Goal: Information Seeking & Learning: Find specific fact

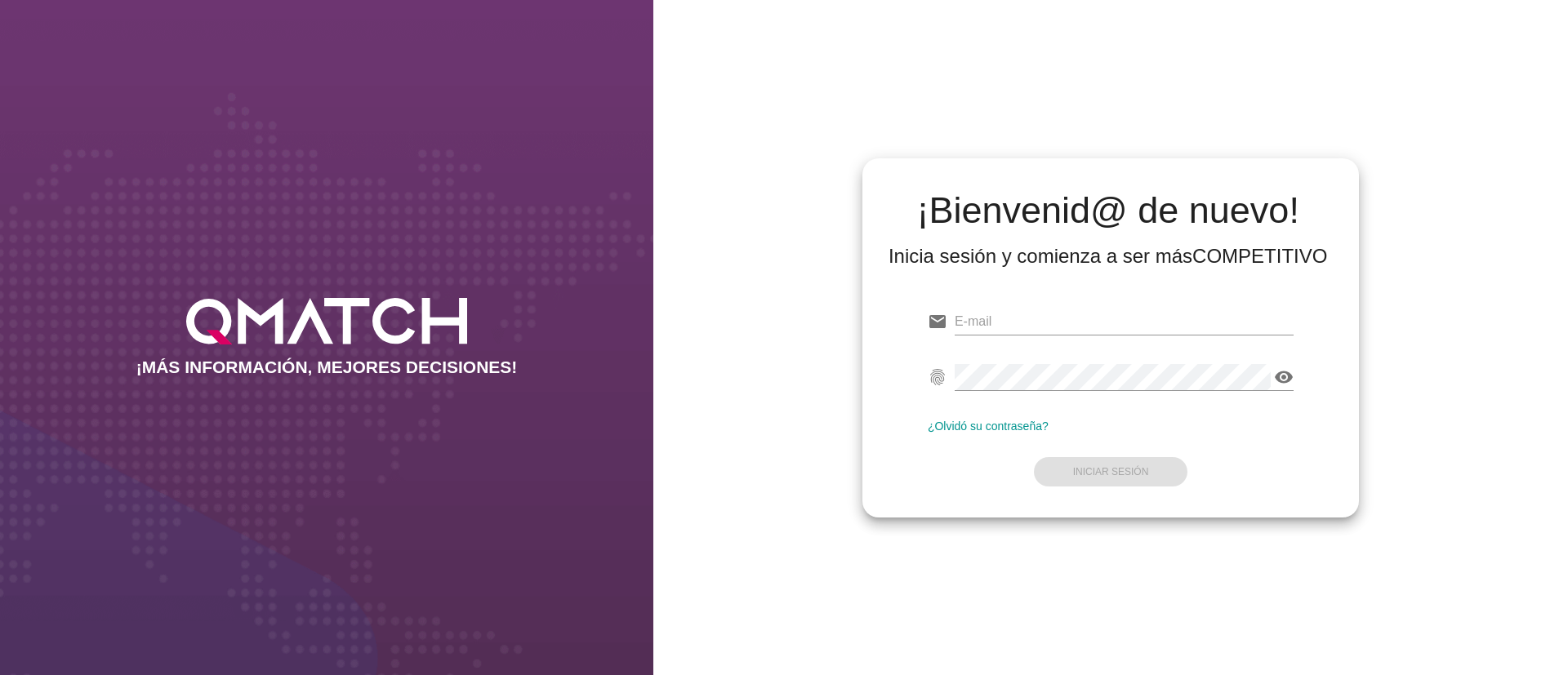
type input "[EMAIL_ADDRESS][DOMAIN_NAME]"
click at [1025, 431] on link "¿Olvidó su contraseña?" at bounding box center [988, 426] width 121 height 13
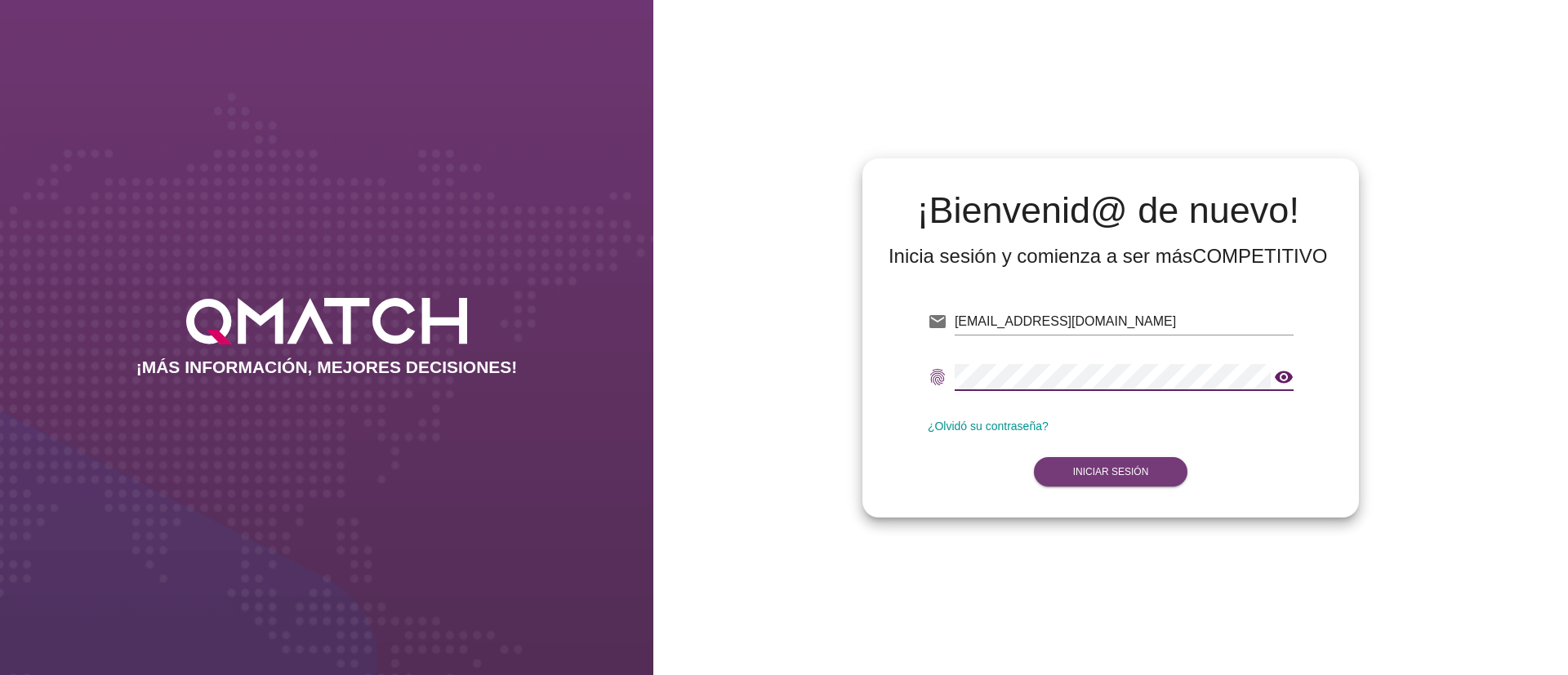
click at [1162, 474] on button "Iniciar Sesión" at bounding box center [1110, 472] width 155 height 30
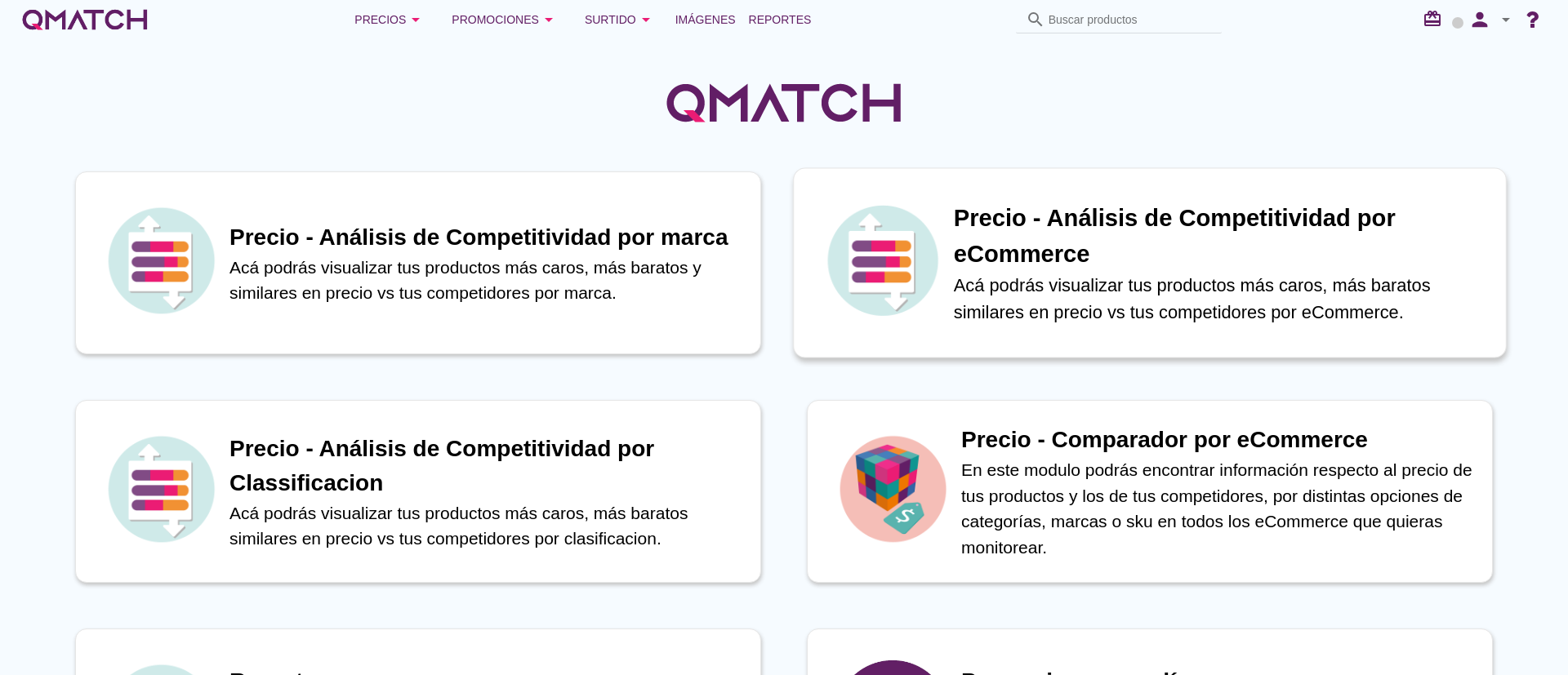
click at [1062, 294] on p "Acá podrás visualizar tus productos más caros, más baratos similares en precio …" at bounding box center [1222, 299] width 535 height 54
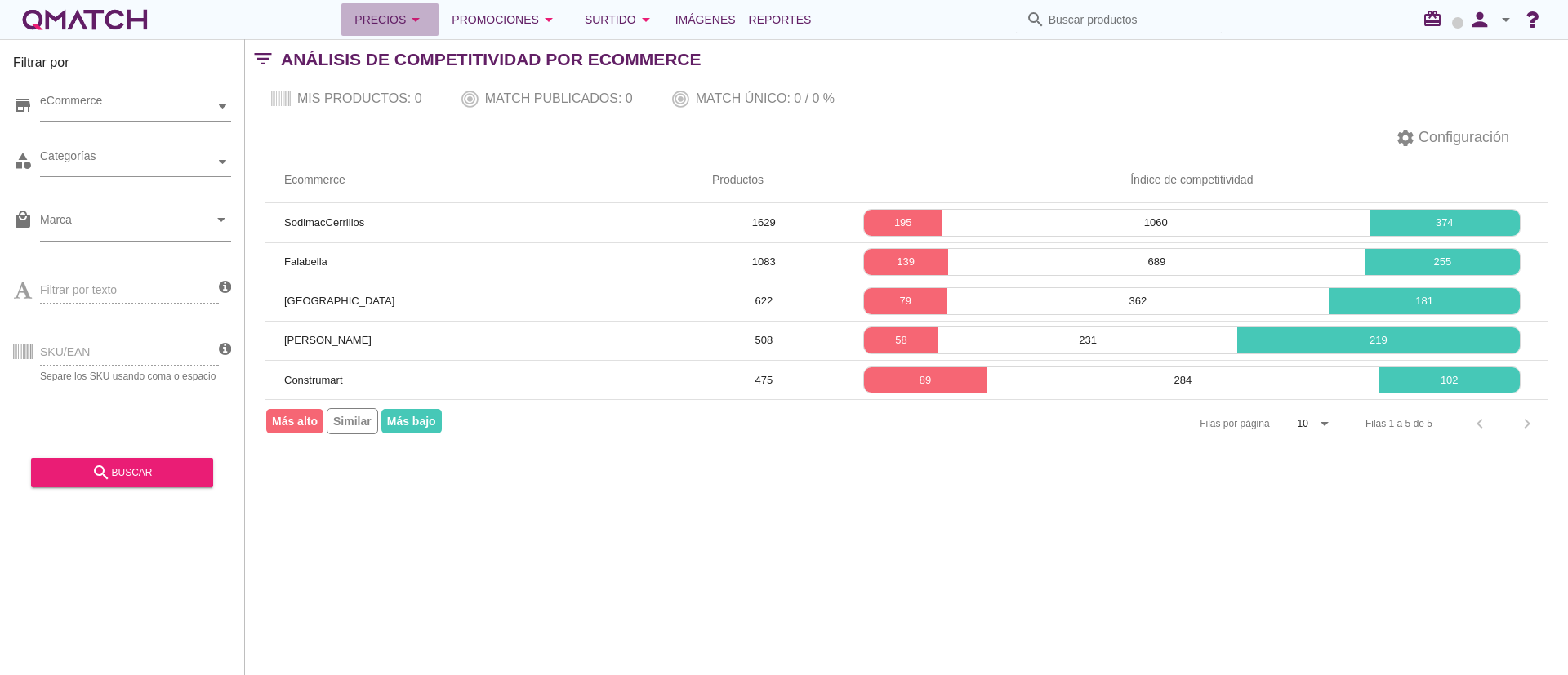
click at [383, 22] on div "Precios arrow_drop_down" at bounding box center [390, 20] width 71 height 20
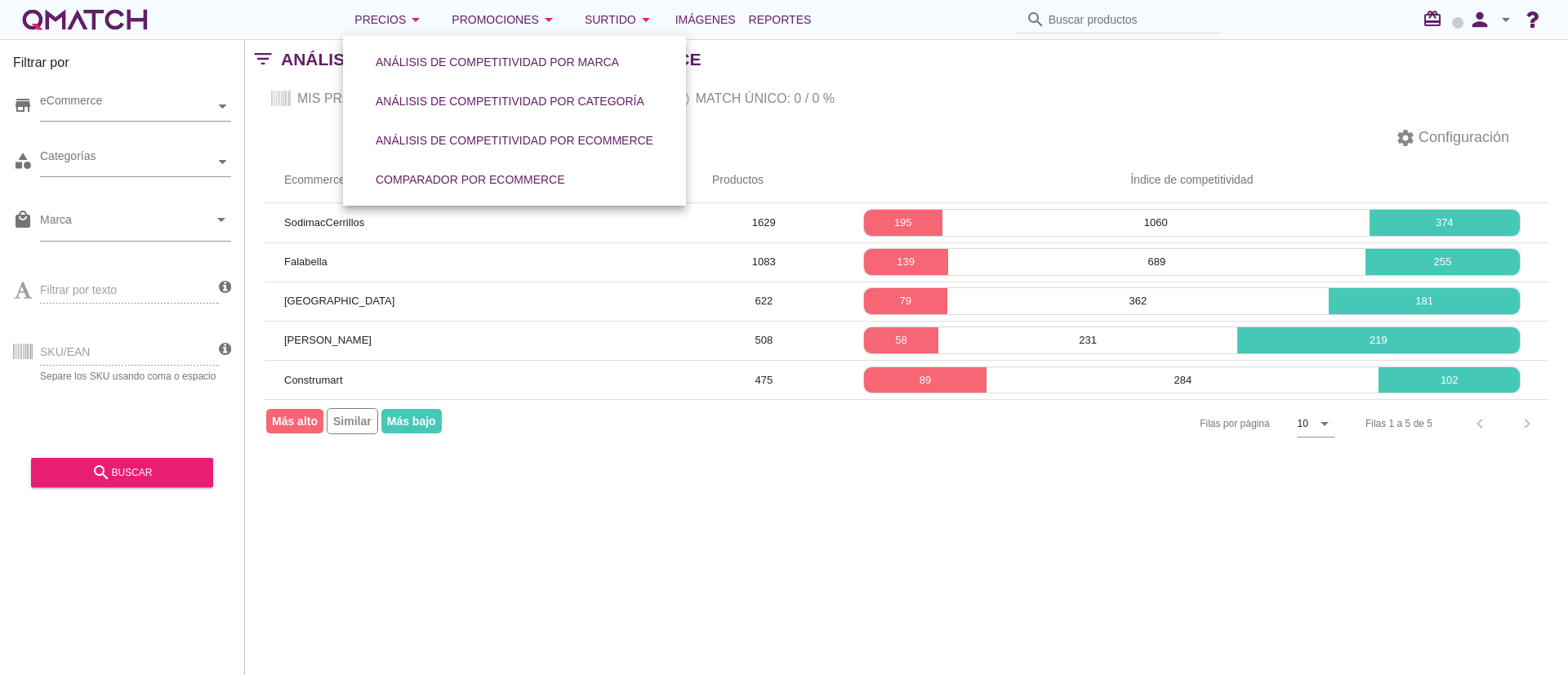
click at [295, 135] on div "settings Configuración" at bounding box center [906, 137] width 1323 height 39
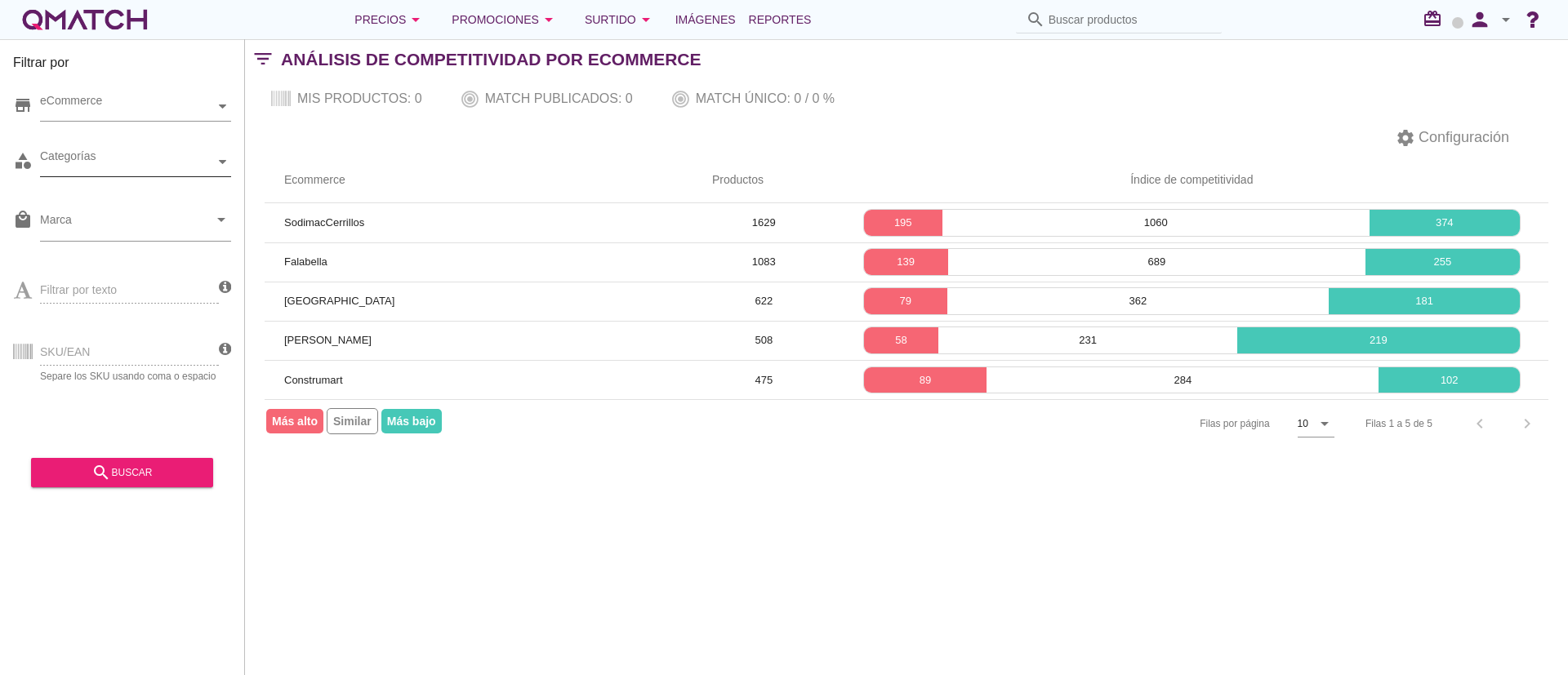
click at [191, 170] on div "Categorías" at bounding box center [127, 162] width 175 height 17
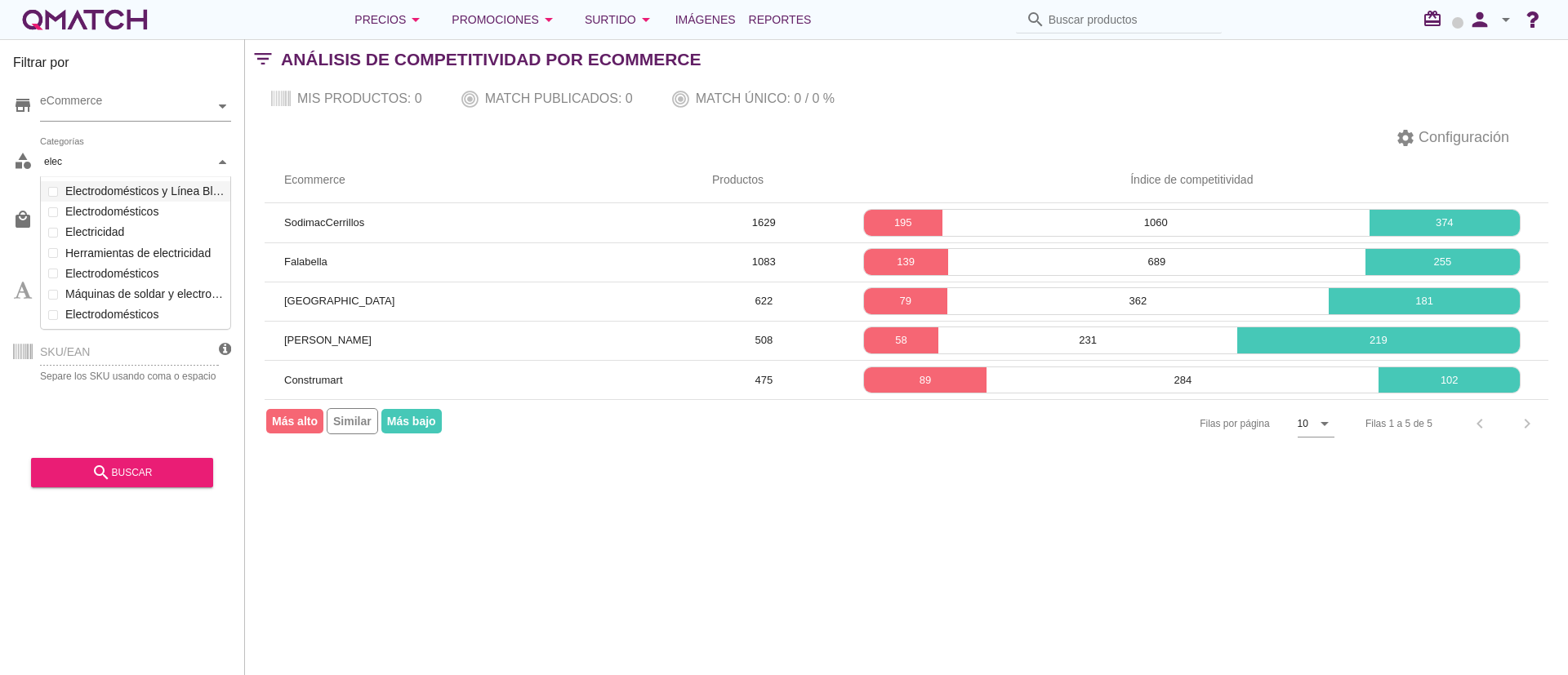
scroll to position [155, 193]
click at [151, 177] on div "Categorías elec elec Comedor y Bar Movilidad reducida y ayuda para la vida diar…" at bounding box center [135, 162] width 191 height 30
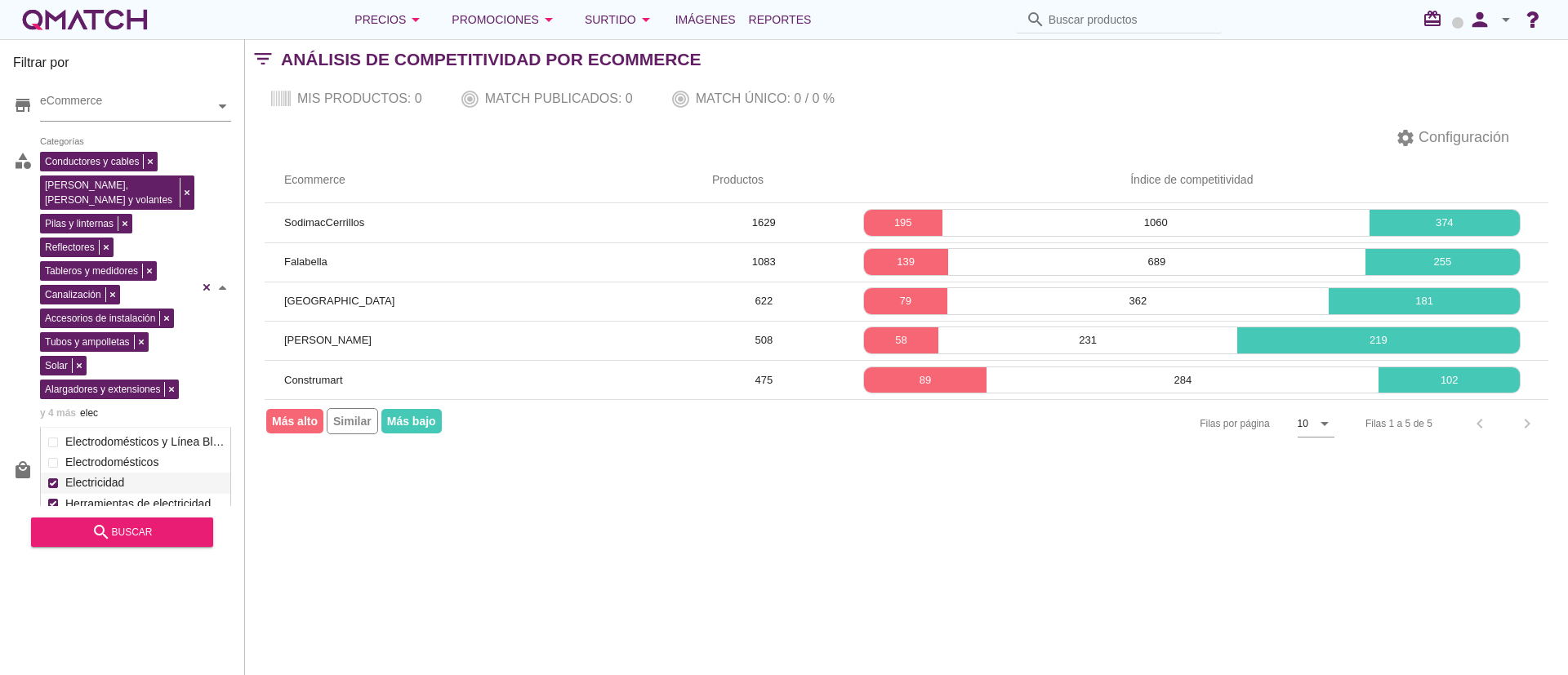
type input "elec"
click at [145, 548] on div "Filtrar por store eCommerce category Conductores y cables Placas, tomas y volan…" at bounding box center [122, 357] width 245 height 636
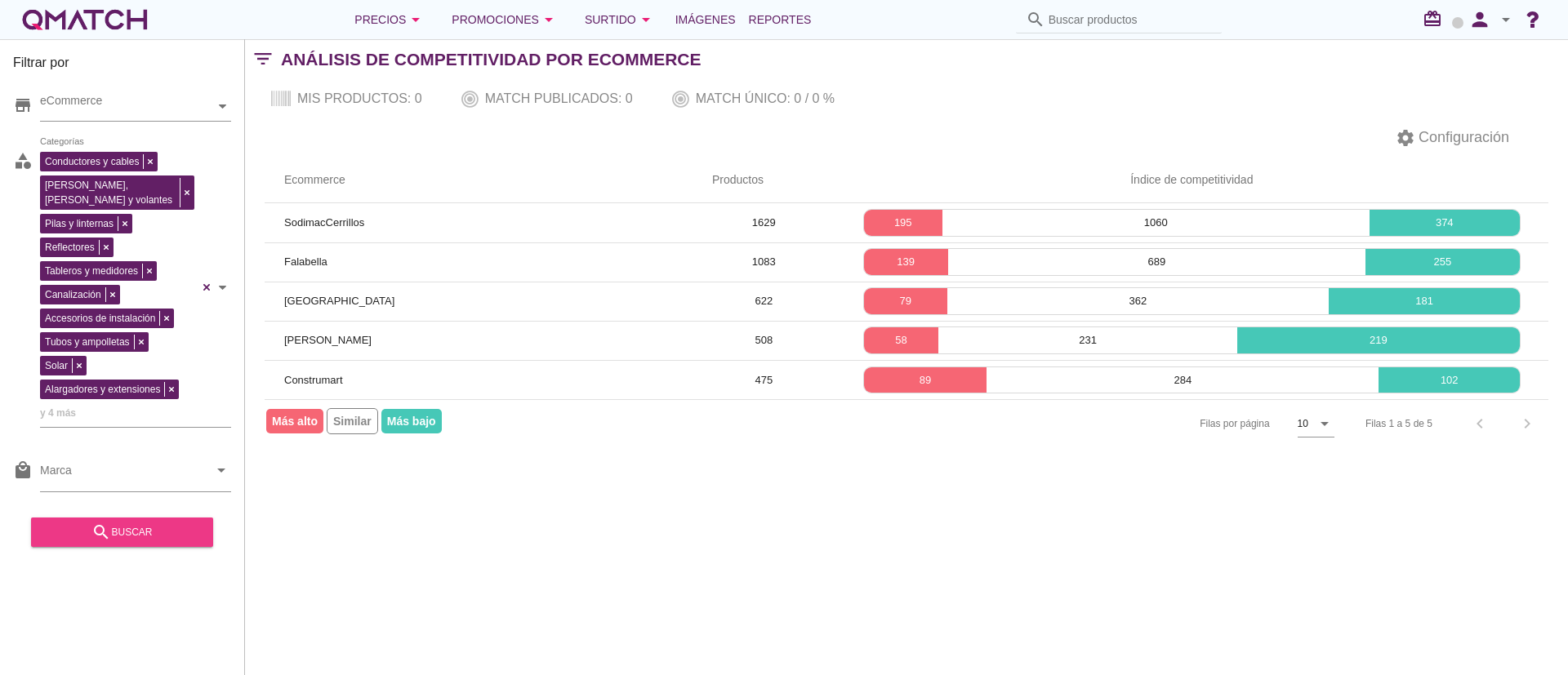
click at [145, 544] on button "search buscar" at bounding box center [121, 532] width 182 height 30
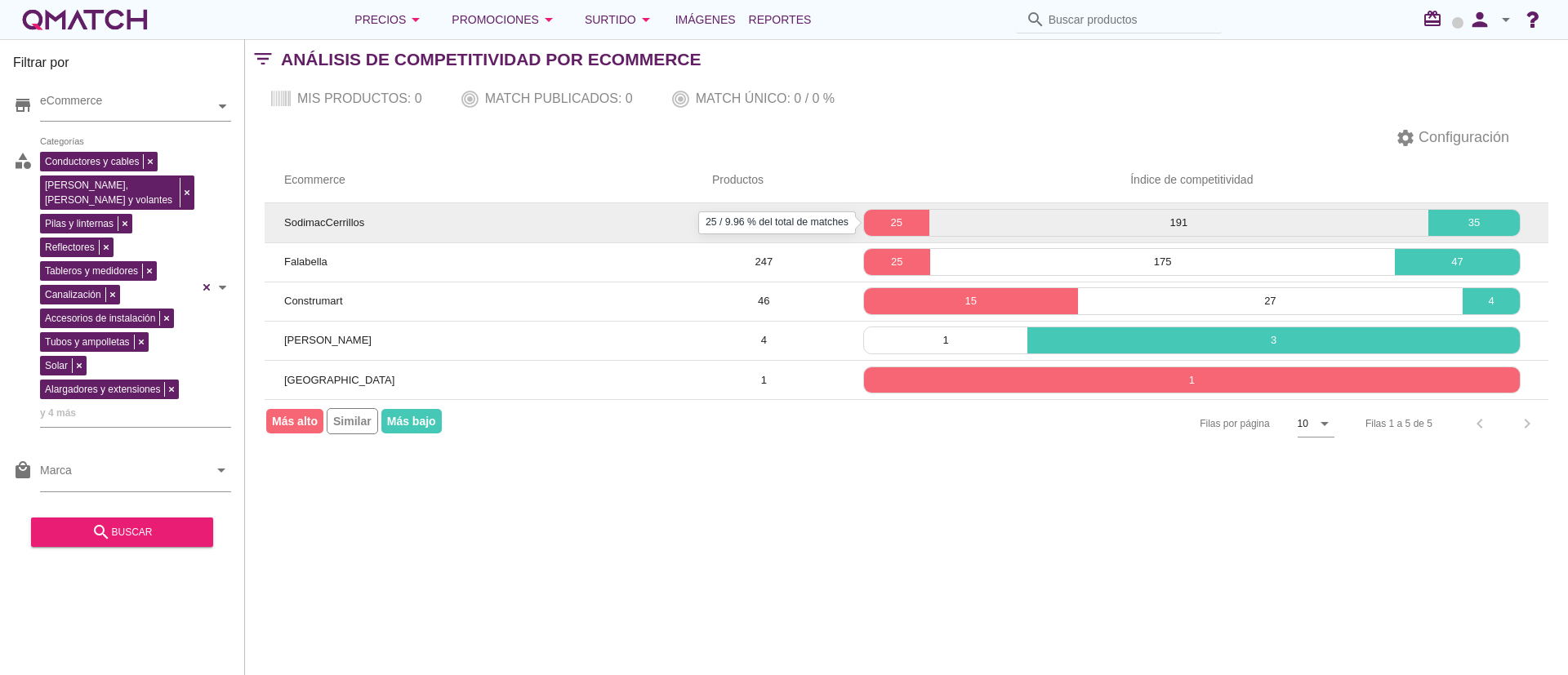
click at [888, 218] on p "25" at bounding box center [897, 223] width 65 height 16
click at [882, 223] on p "25" at bounding box center [897, 223] width 65 height 16
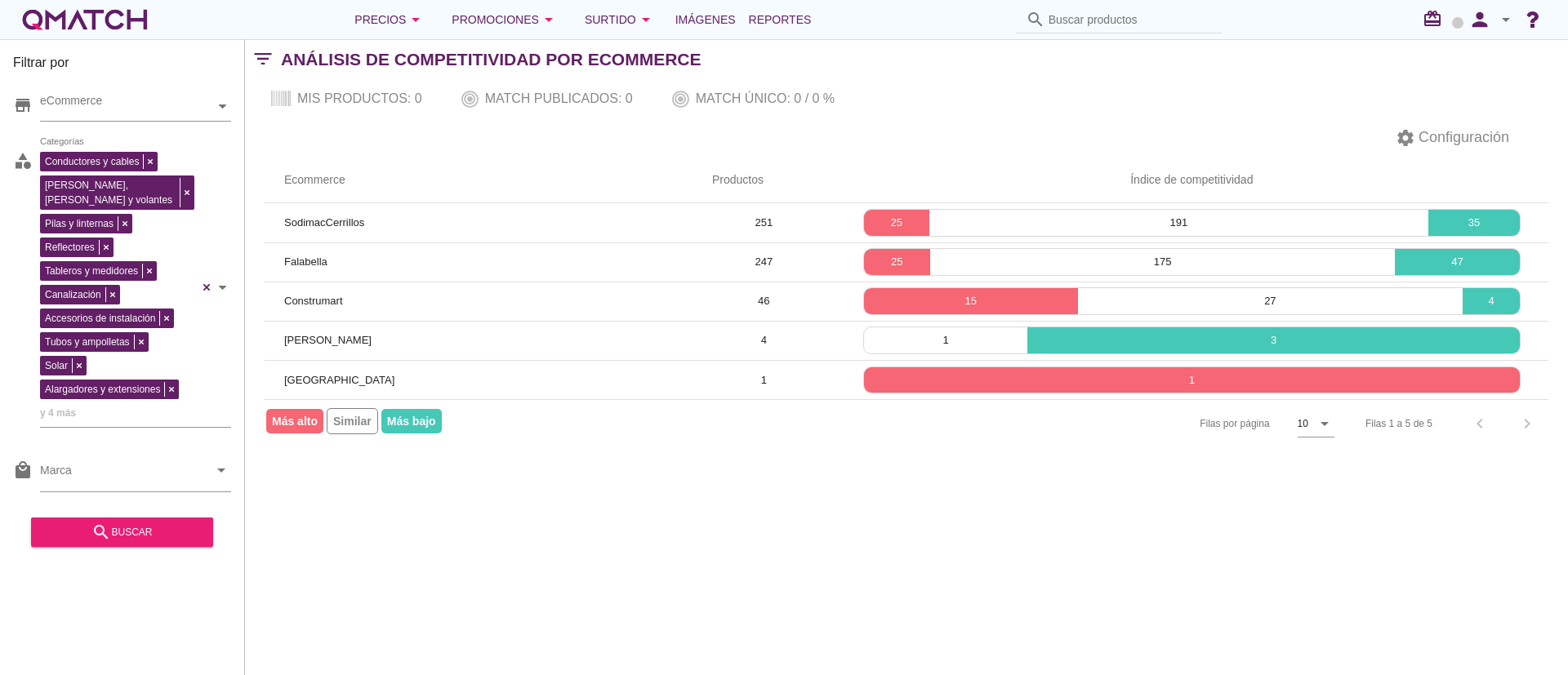
click at [1343, 554] on div "Filtrar por store eCommerce category Conductores y cables Placas, tomas y volan…" at bounding box center [906, 357] width 1323 height 636
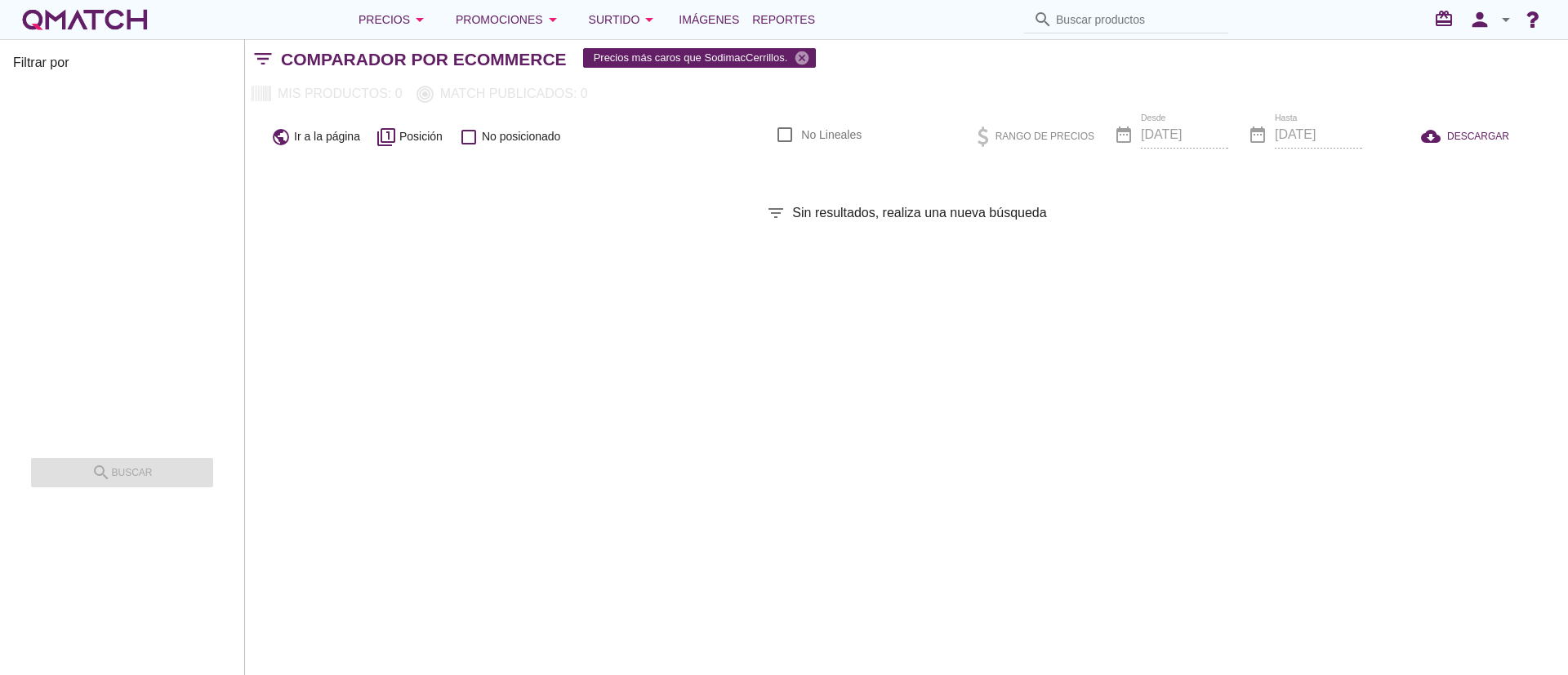
checkbox input "false"
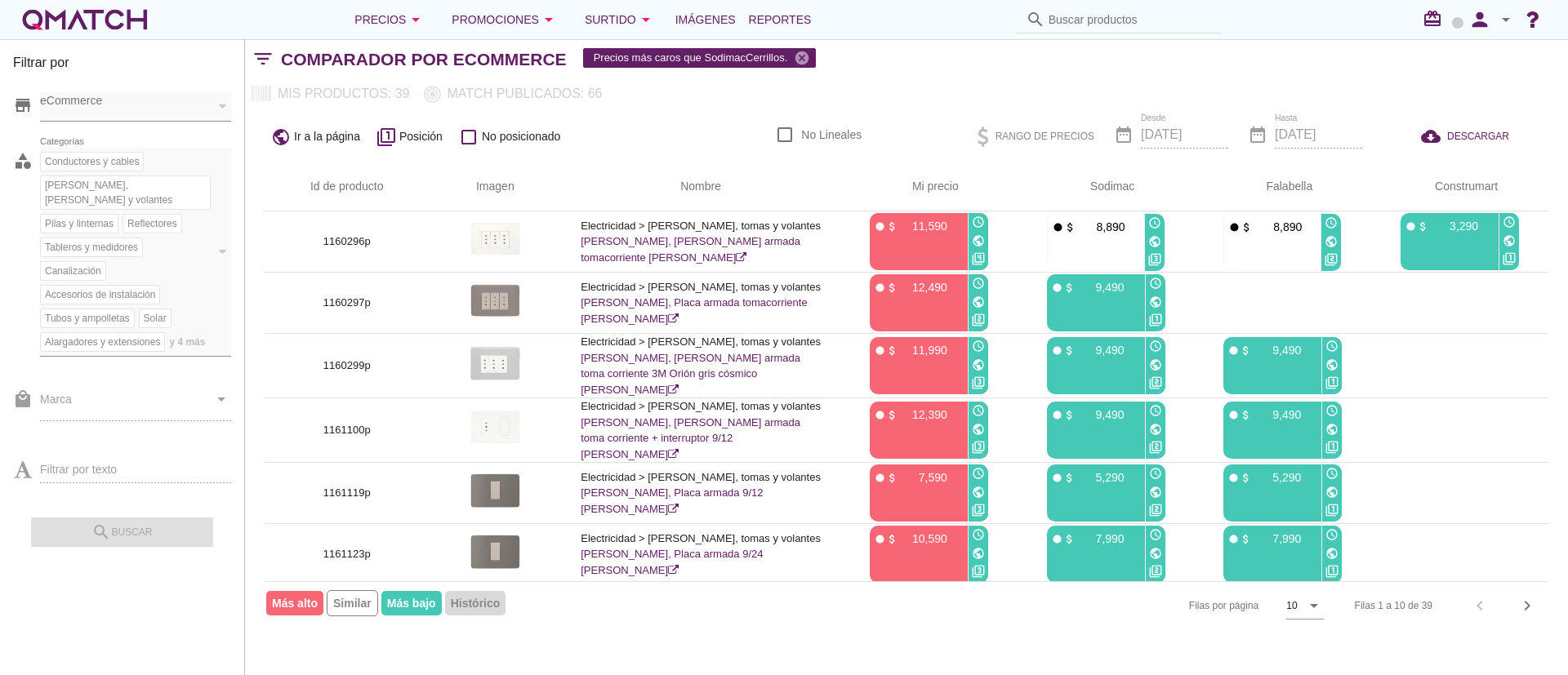
scroll to position [257, 0]
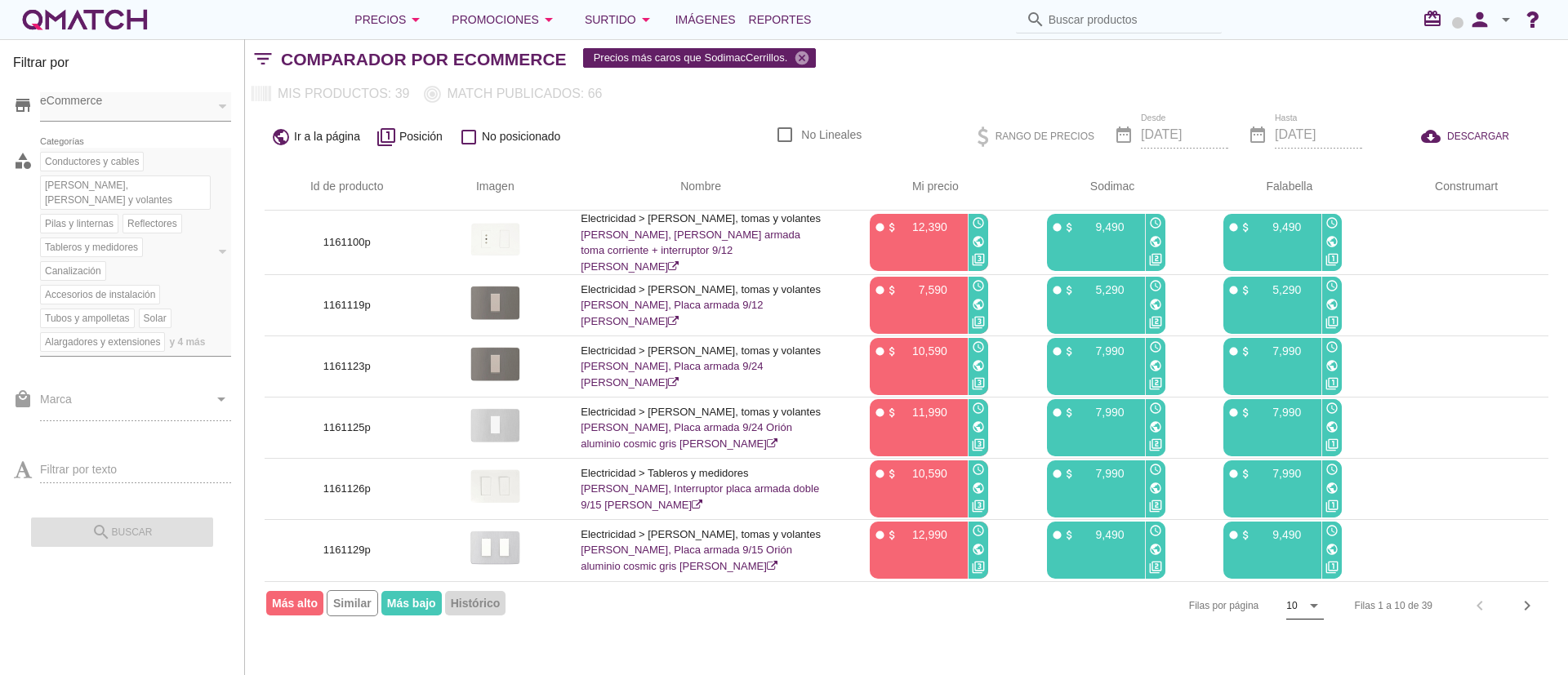
click at [1312, 611] on icon "arrow_drop_down" at bounding box center [1314, 605] width 20 height 20
click at [1161, 636] on div "Filtrar por store eCommerce category Conductores y cables Placas, tomas y volan…" at bounding box center [906, 357] width 1323 height 636
click at [1313, 611] on icon "arrow_drop_down" at bounding box center [1314, 605] width 20 height 20
click at [1297, 642] on div "50" at bounding box center [1303, 639] width 35 height 20
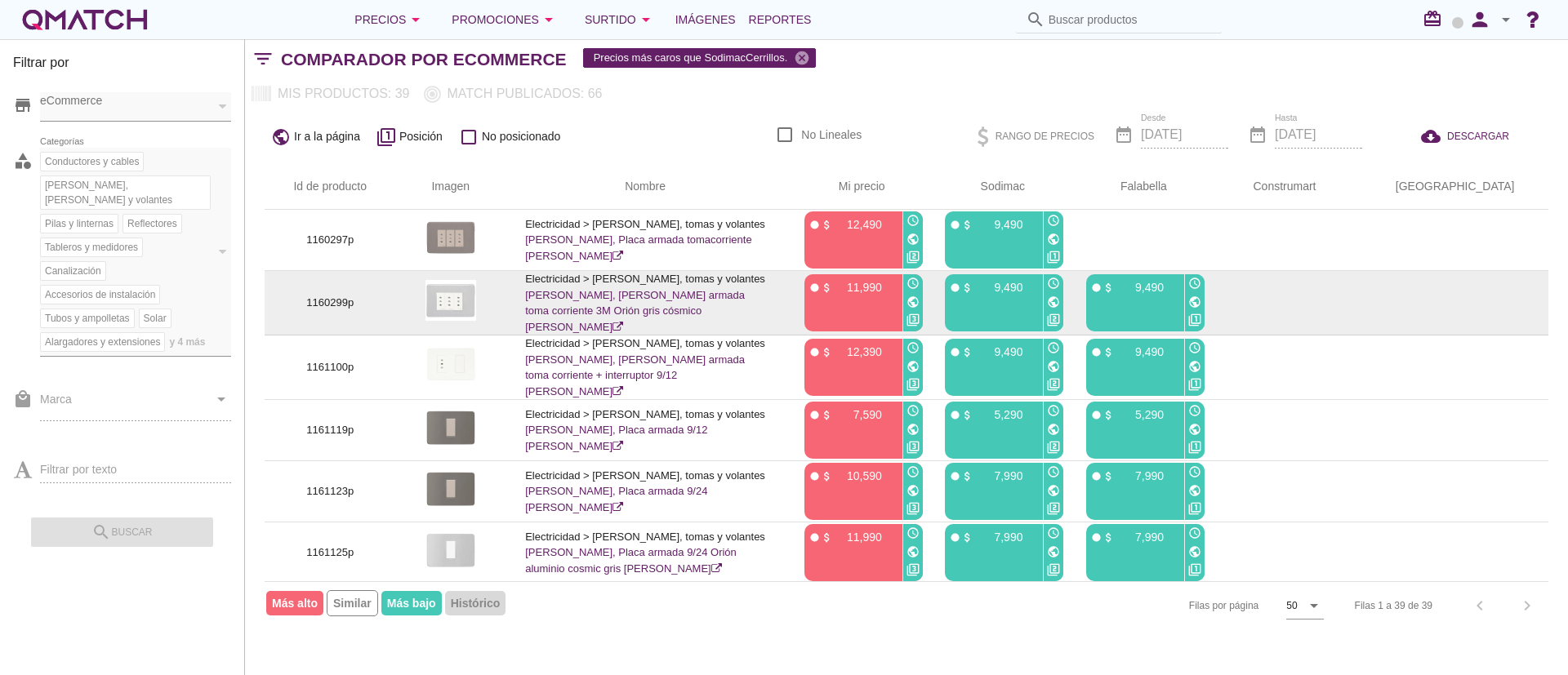
scroll to position [0, 0]
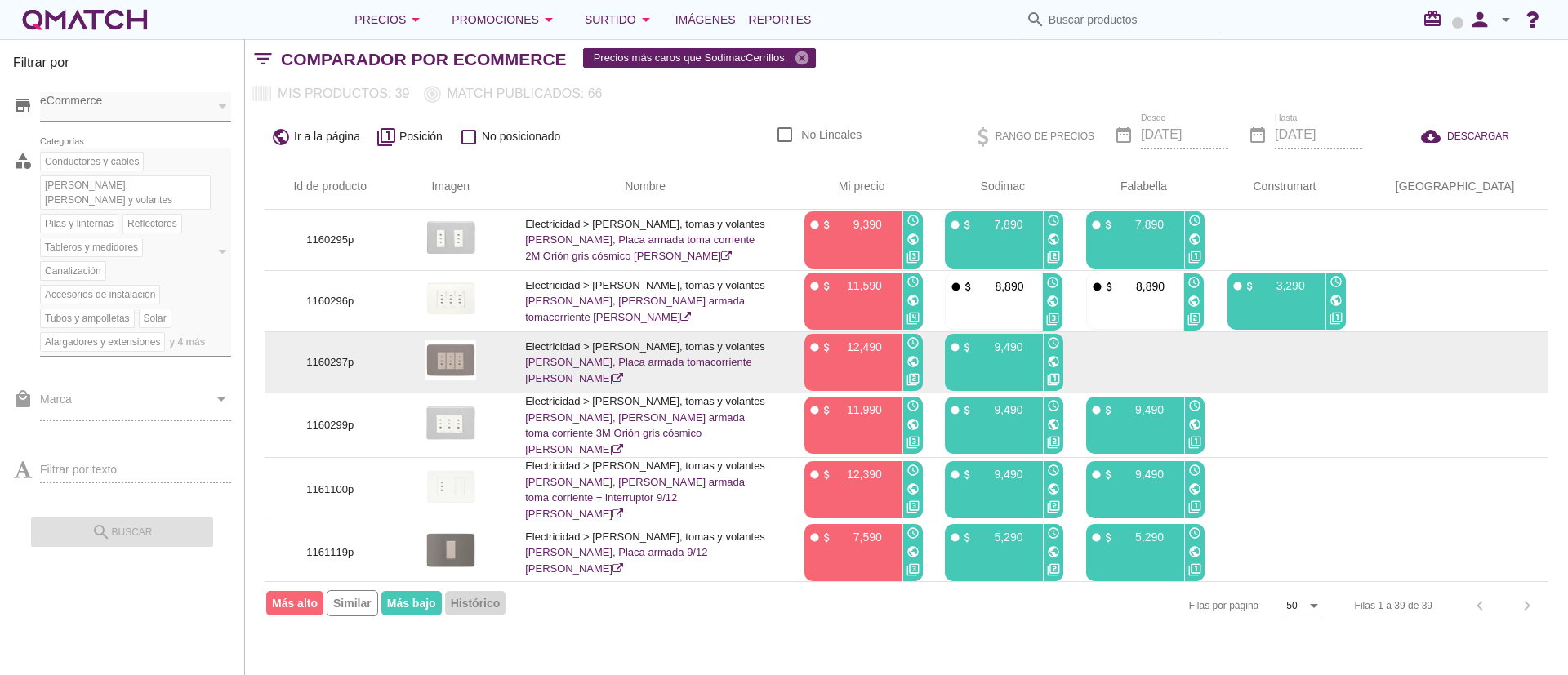
drag, startPoint x: 827, startPoint y: 361, endPoint x: 869, endPoint y: 357, distance: 42.2
click at [869, 354] on div "fiber_manual_record attach_money 12,490" at bounding box center [852, 346] width 87 height 16
click at [848, 373] on div "fiber_manual_record attach_money 12,490" at bounding box center [852, 361] width 95 height 57
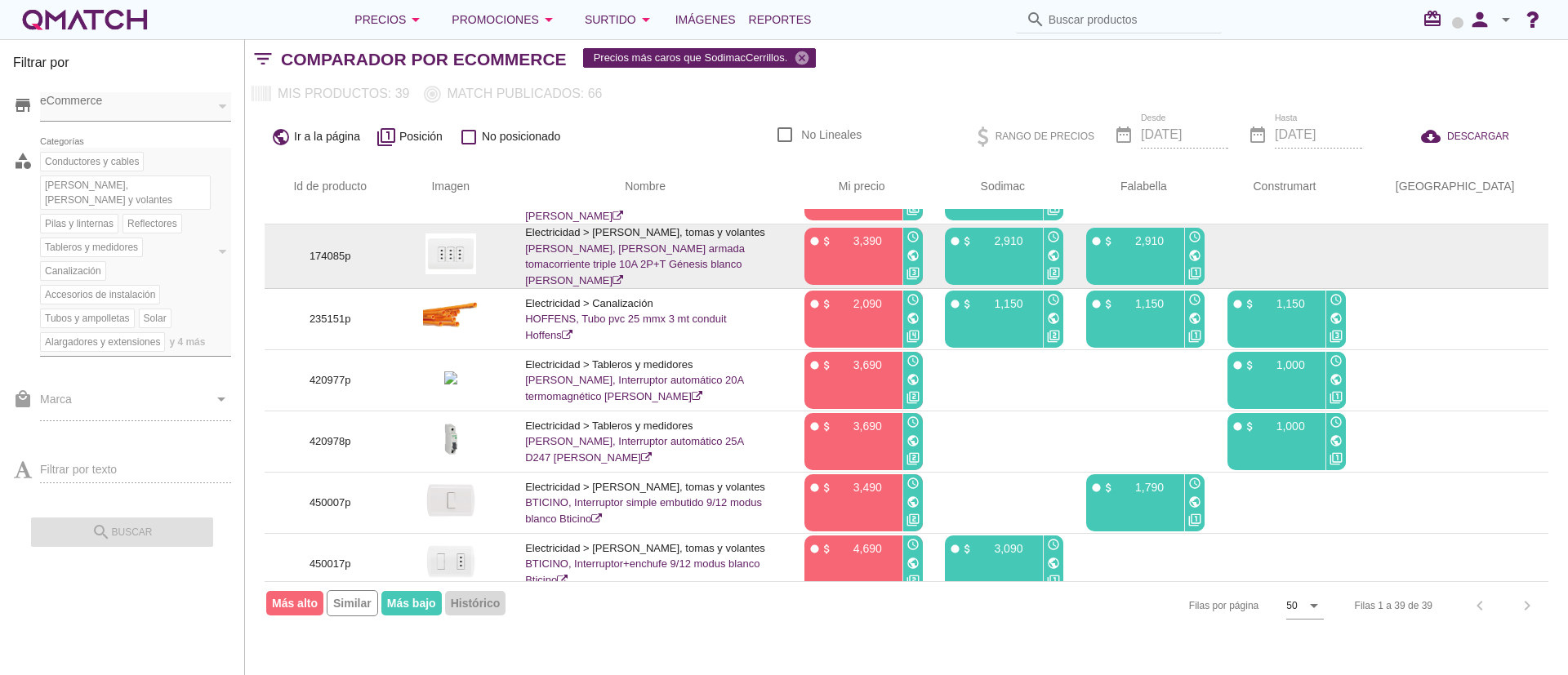
scroll to position [1677, 0]
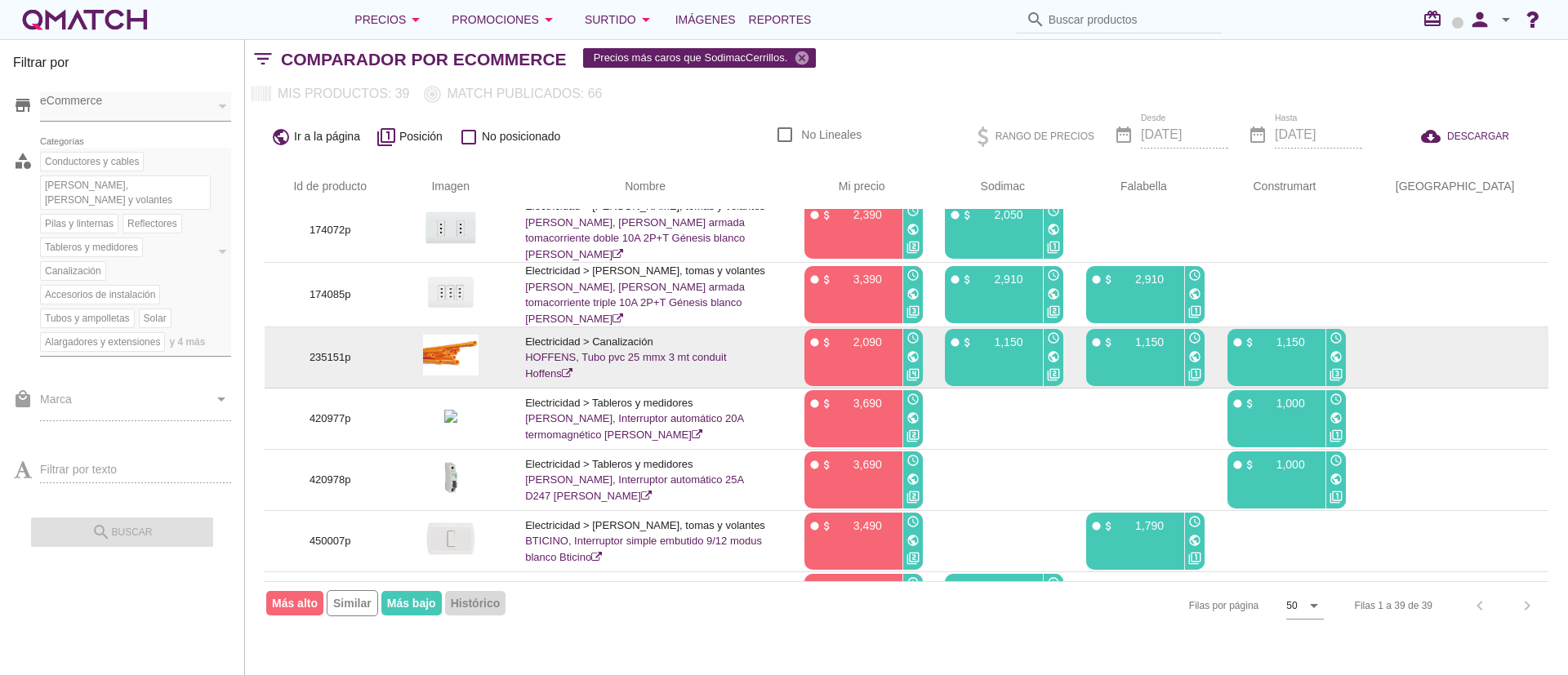
click at [336, 366] on p "235151p" at bounding box center [329, 358] width 91 height 16
click at [314, 366] on p "235151p" at bounding box center [329, 358] width 91 height 16
drag, startPoint x: 328, startPoint y: 369, endPoint x: 350, endPoint y: 368, distance: 22.0
click at [350, 366] on p "235151p" at bounding box center [329, 358] width 91 height 16
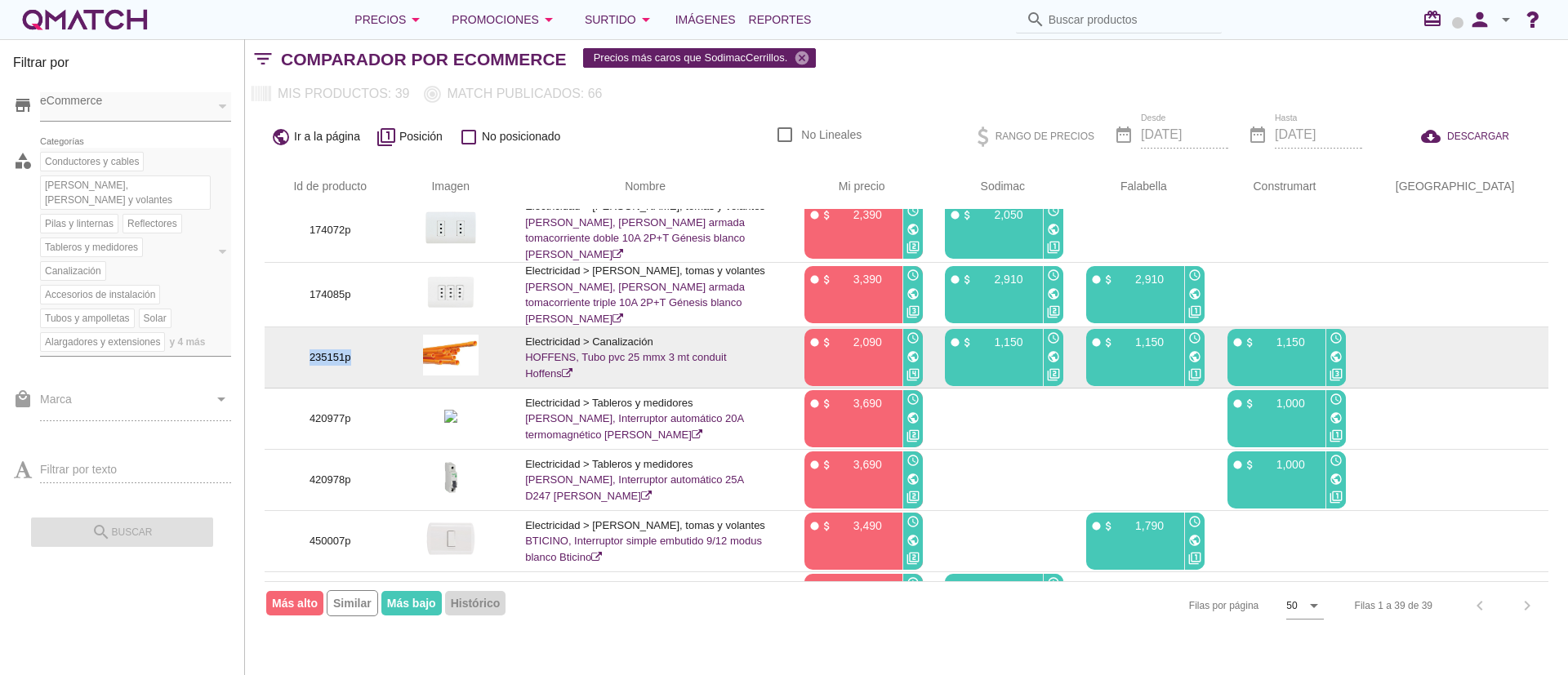
click at [346, 366] on p "235151p" at bounding box center [329, 358] width 91 height 16
click at [329, 366] on p "235151p" at bounding box center [329, 358] width 91 height 16
click at [352, 383] on td "235151p" at bounding box center [330, 358] width 131 height 61
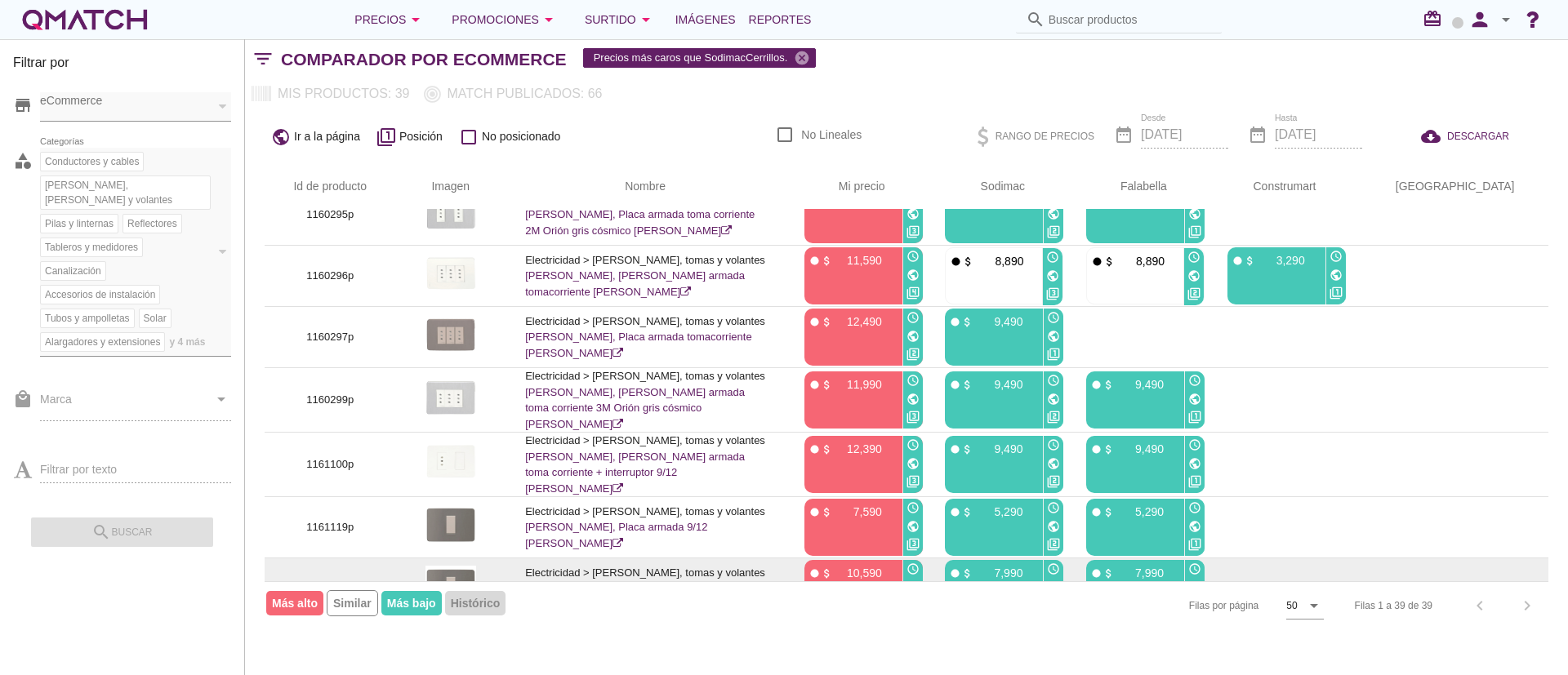
scroll to position [0, 0]
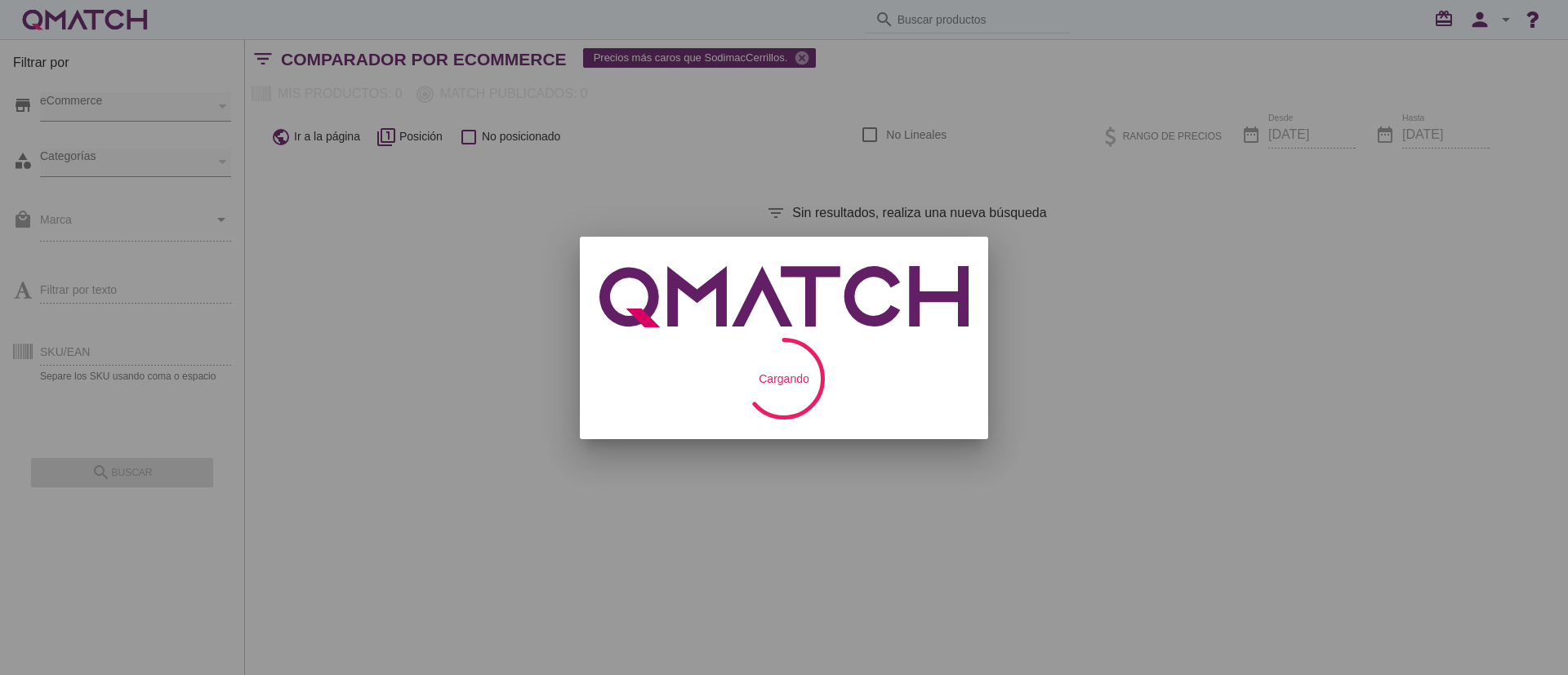
checkbox input "false"
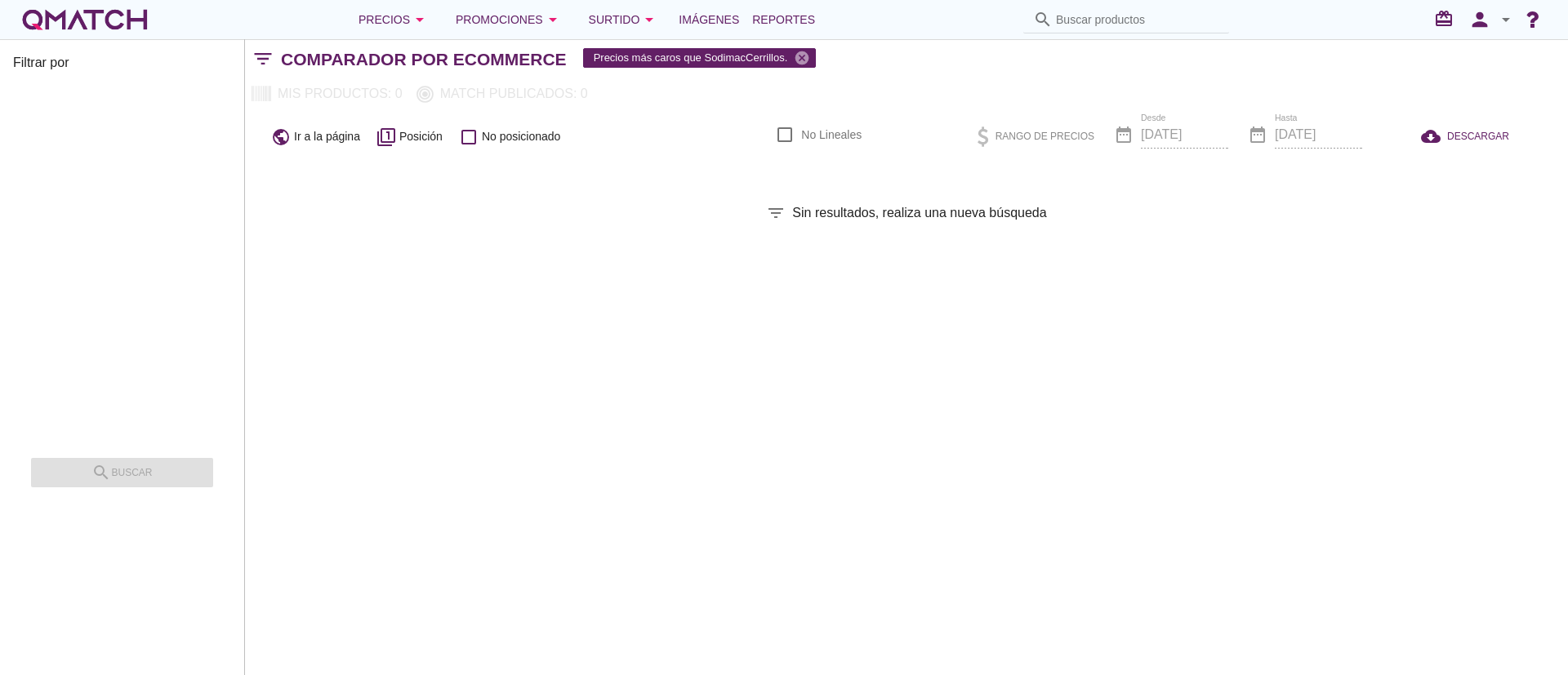
checkbox input "false"
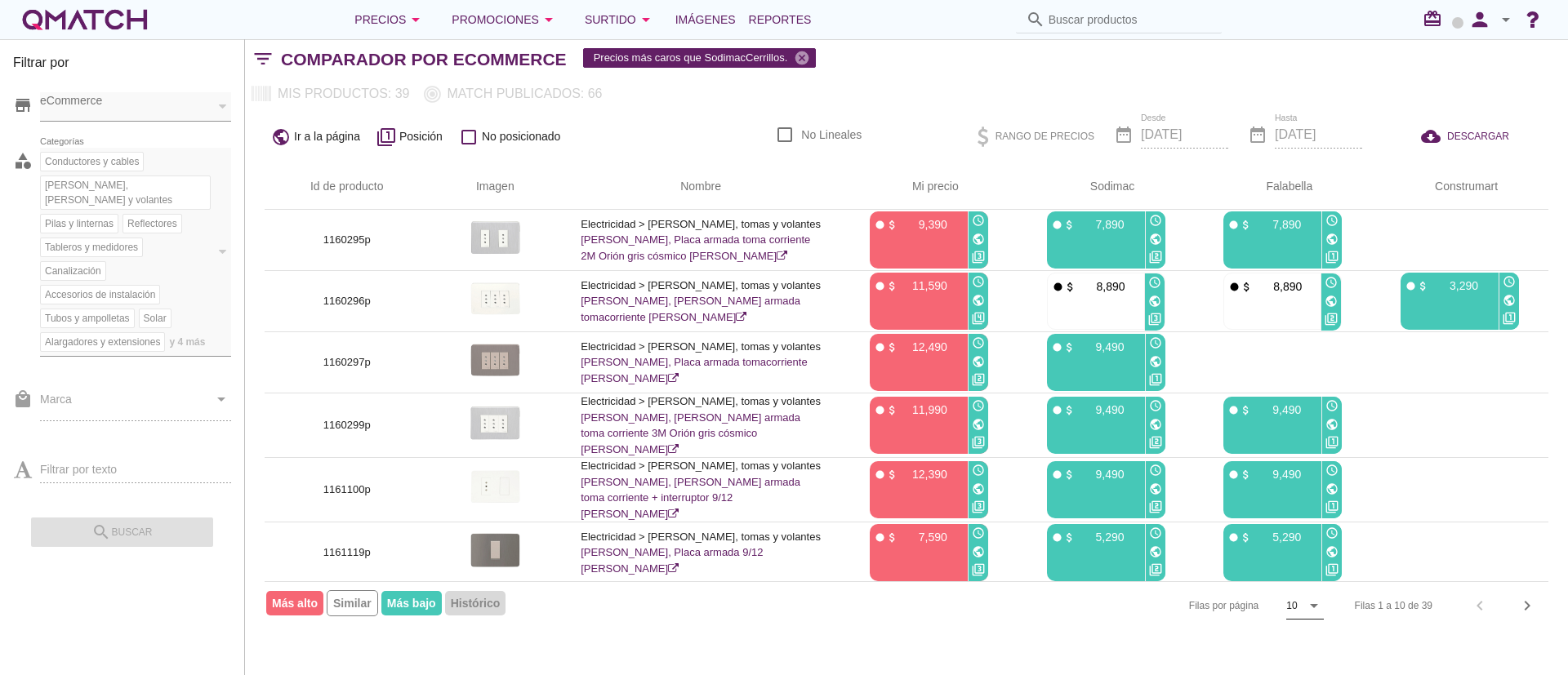
click at [1289, 607] on div "10" at bounding box center [1291, 605] width 11 height 14
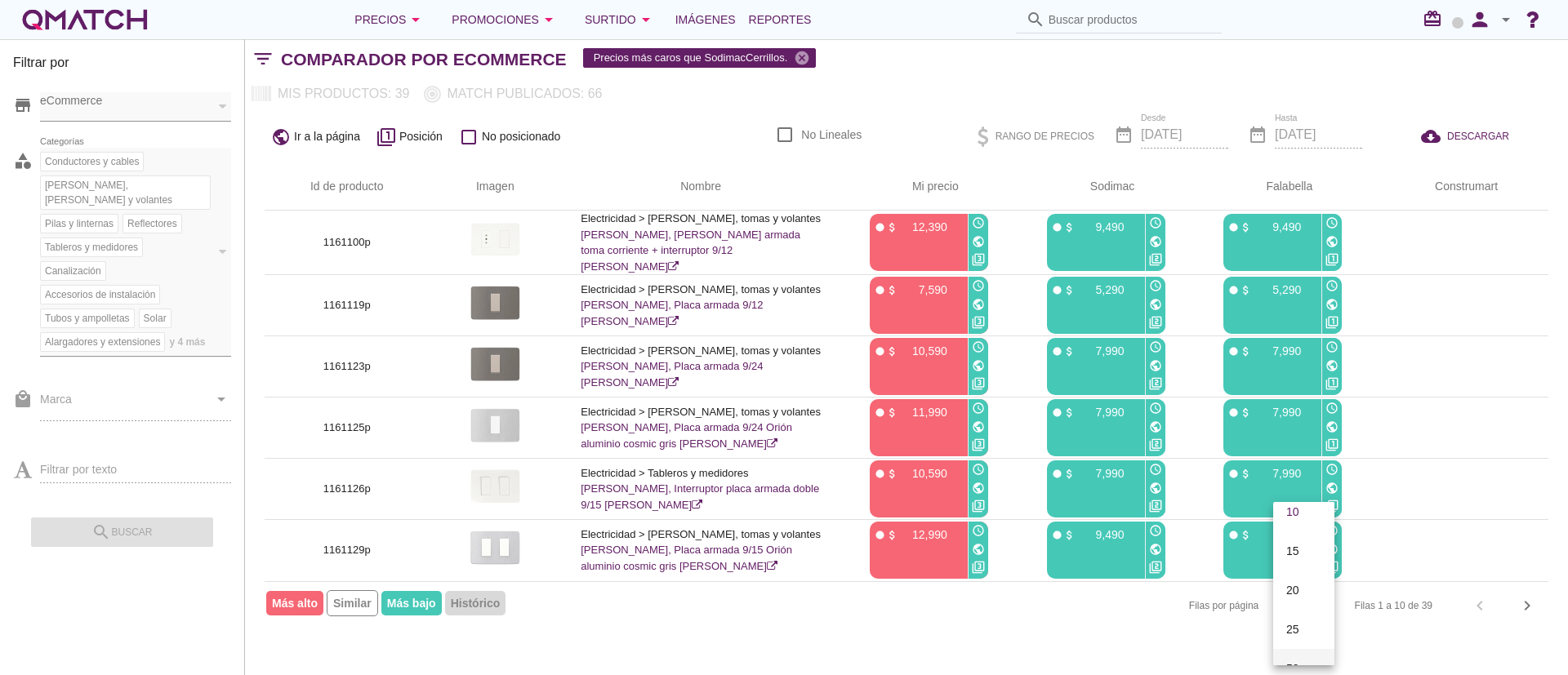
scroll to position [85, 0]
click at [1311, 650] on div "50" at bounding box center [1303, 638] width 35 height 39
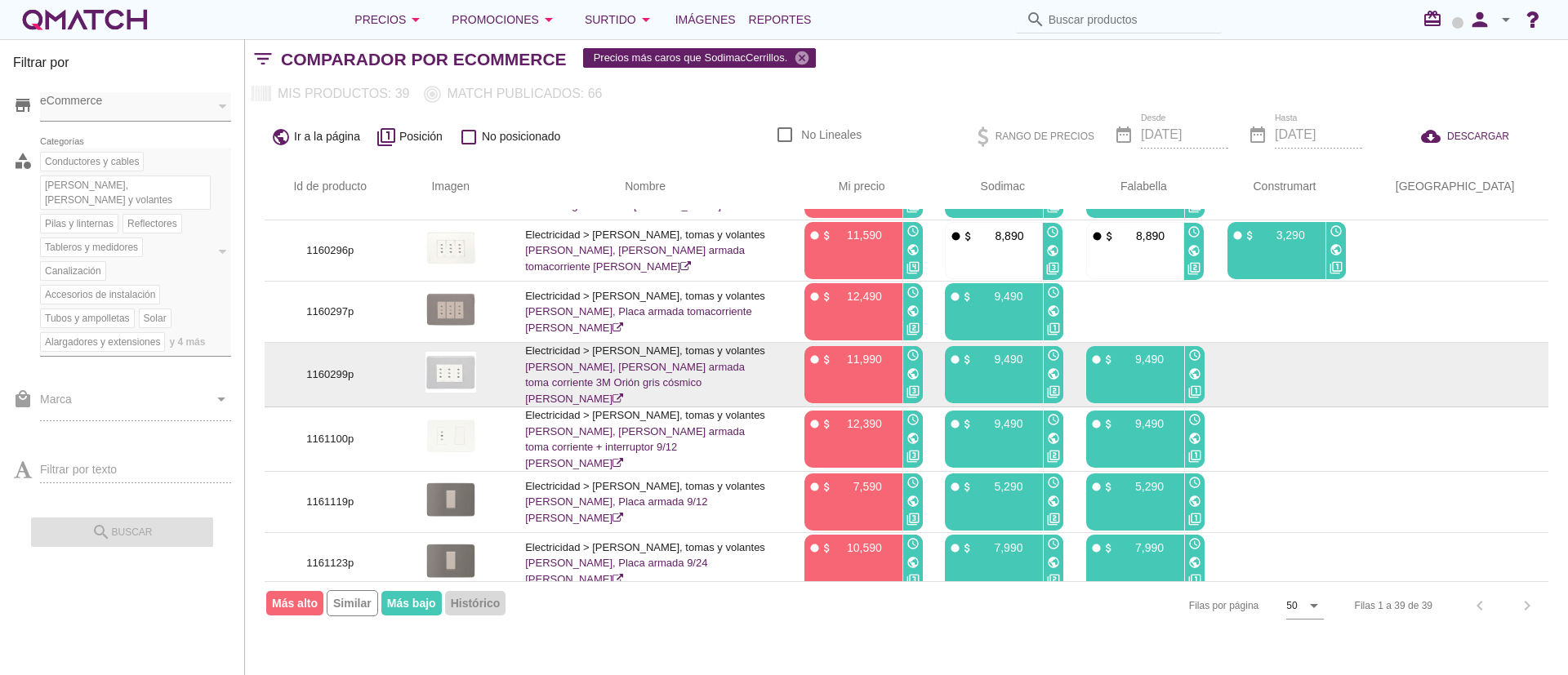
scroll to position [0, 0]
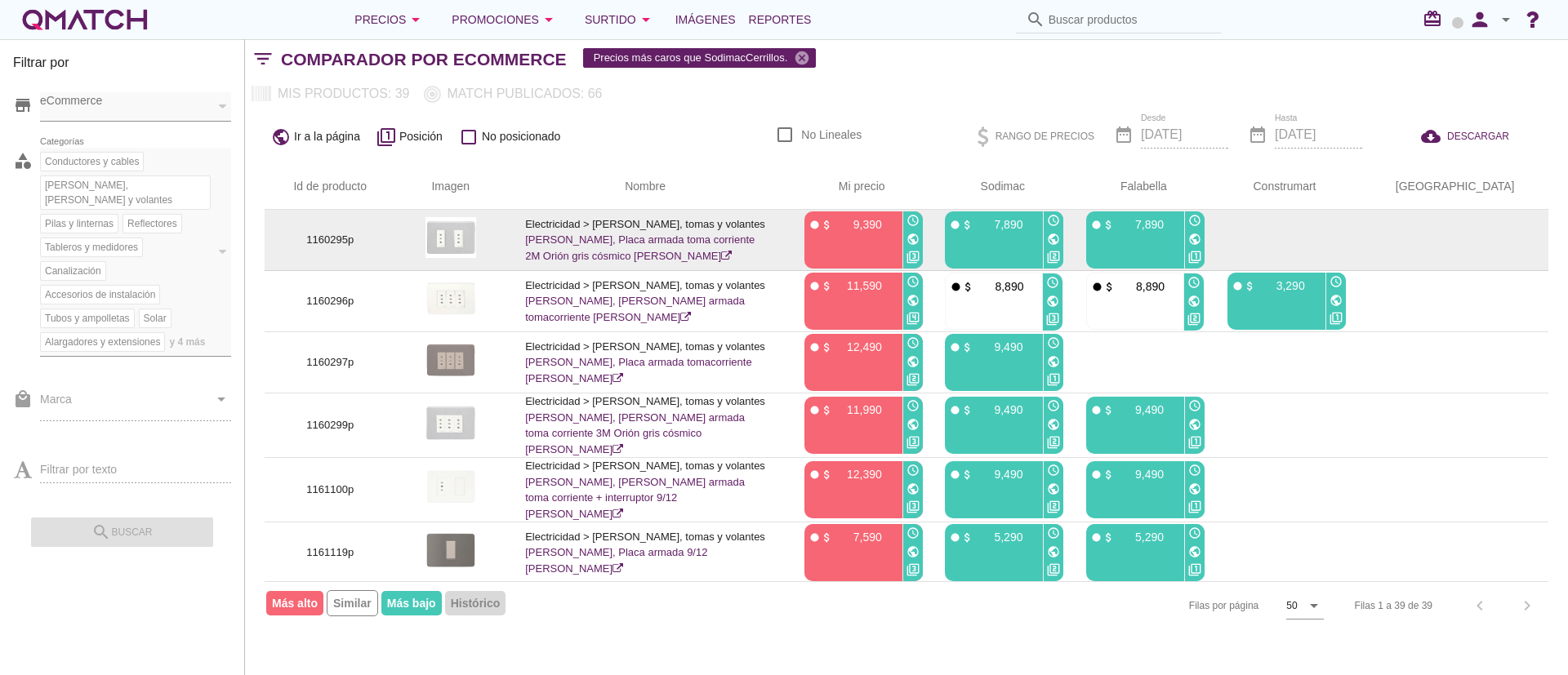
click at [845, 225] on p "9,390" at bounding box center [857, 224] width 49 height 16
click at [1308, 239] on td at bounding box center [1279, 240] width 141 height 61
click at [857, 226] on p "9,390" at bounding box center [857, 224] width 49 height 16
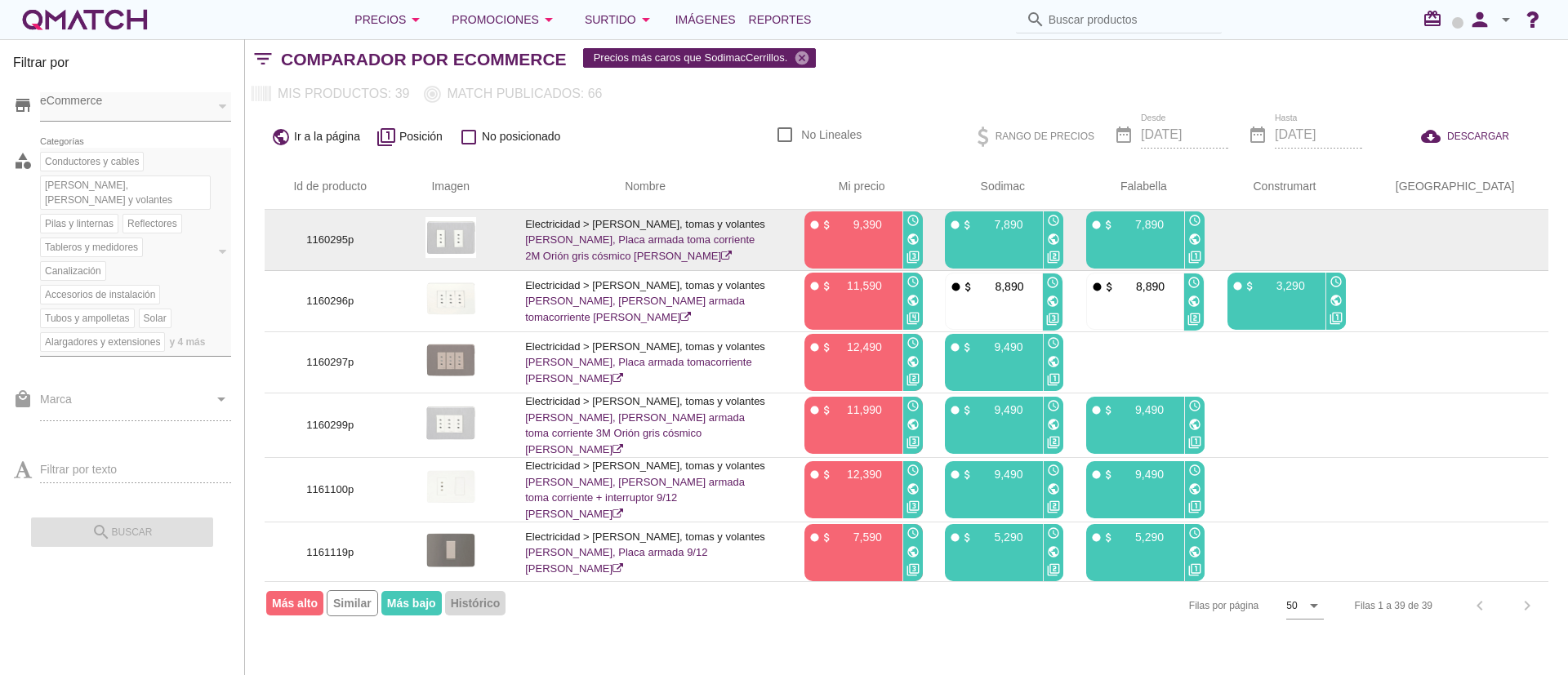
click at [325, 234] on p "1160295p" at bounding box center [329, 239] width 91 height 16
click at [328, 239] on p "1160295p" at bounding box center [329, 239] width 91 height 16
drag, startPoint x: 316, startPoint y: 236, endPoint x: 354, endPoint y: 240, distance: 38.2
click at [354, 240] on p "1160295p" at bounding box center [329, 239] width 91 height 16
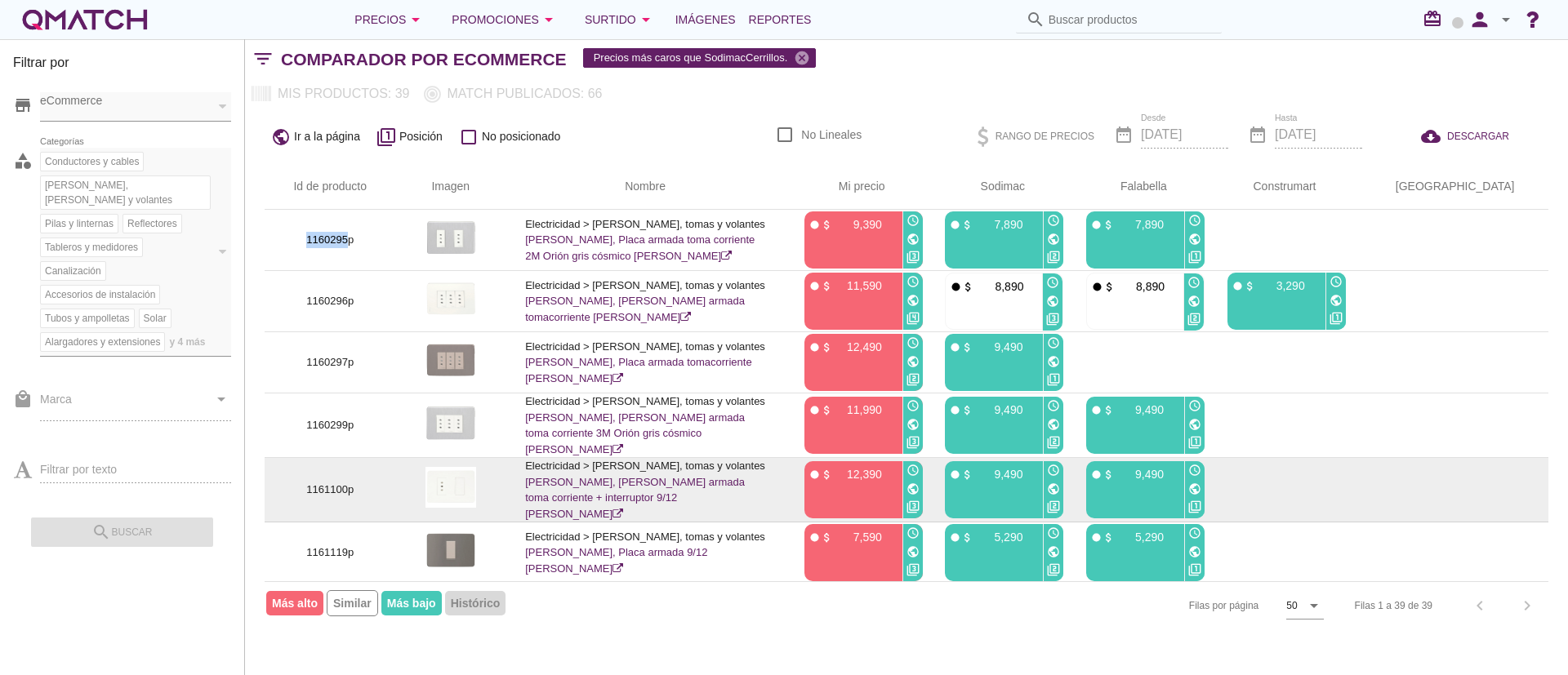
copy p "1160295"
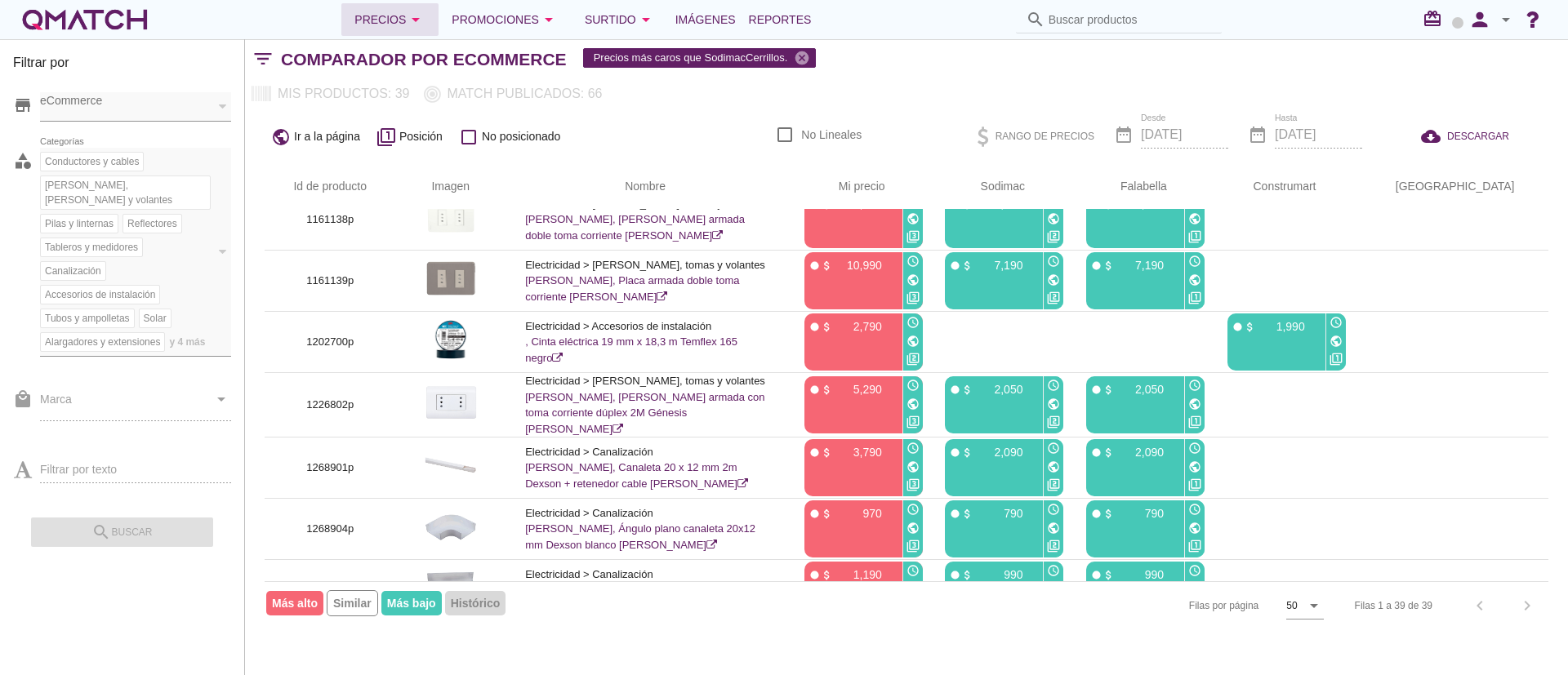
scroll to position [453, 0]
